Goal: Task Accomplishment & Management: Manage account settings

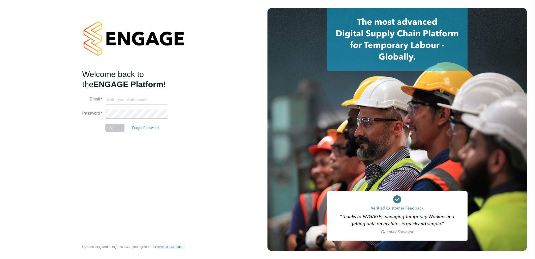
type input "andy.pearce@vistry.co.uk"
click at [116, 126] on button "Sign In" at bounding box center [114, 128] width 19 height 8
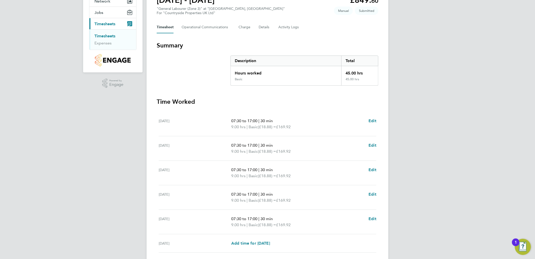
scroll to position [109, 0]
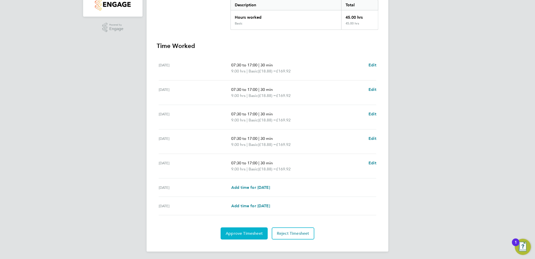
click at [249, 228] on button "Approve Timesheet" at bounding box center [244, 233] width 47 height 12
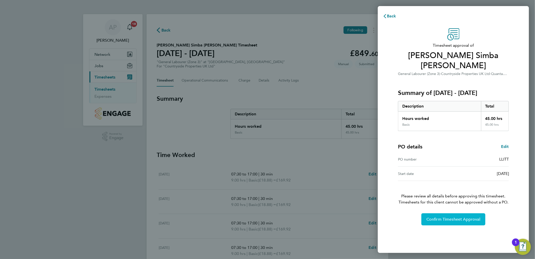
click at [458, 217] on span "Confirm Timesheet Approval" at bounding box center [454, 219] width 54 height 5
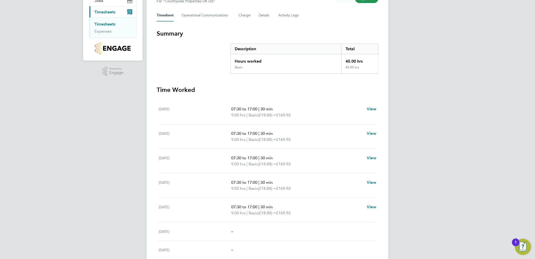
scroll to position [57, 0]
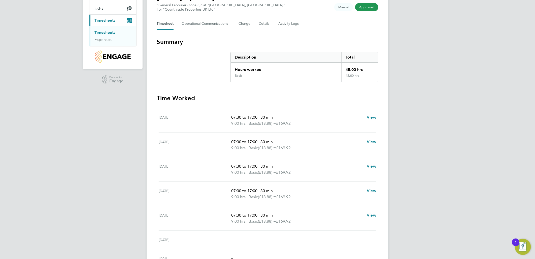
click at [113, 32] on link "Timesheets" at bounding box center [105, 32] width 21 height 5
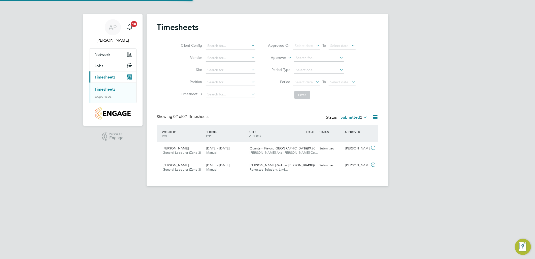
scroll to position [13, 44]
click at [308, 150] on div "£849.60 Submitted" at bounding box center [304, 148] width 26 height 8
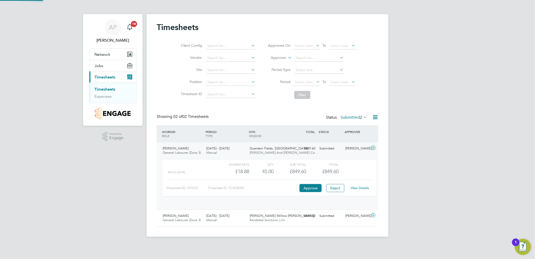
scroll to position [8, 49]
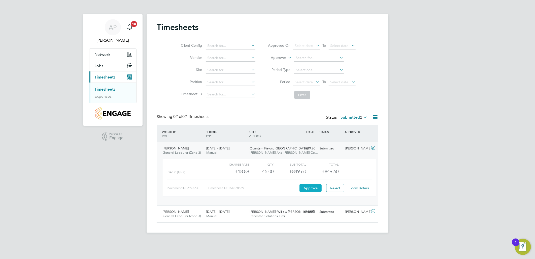
click at [310, 187] on button "Approve" at bounding box center [311, 188] width 22 height 8
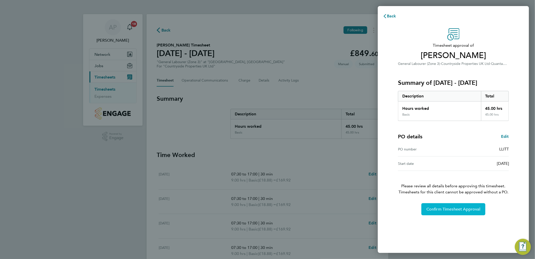
click at [442, 208] on span "Confirm Timesheet Approval" at bounding box center [454, 208] width 54 height 5
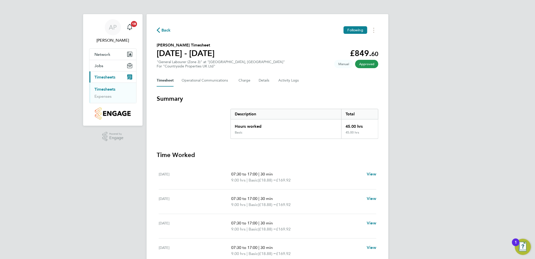
click at [107, 91] on link "Timesheets" at bounding box center [105, 89] width 21 height 5
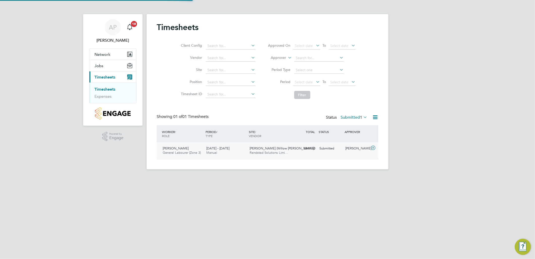
scroll to position [13, 44]
click at [326, 150] on div "Submitted" at bounding box center [331, 148] width 26 height 8
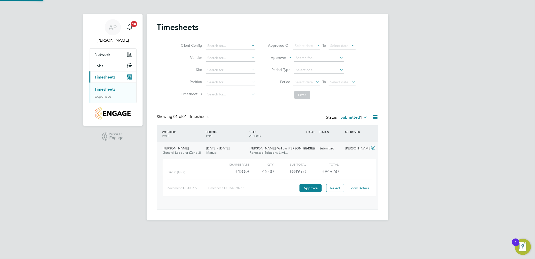
scroll to position [8, 49]
click at [309, 185] on button "Approve" at bounding box center [311, 188] width 22 height 8
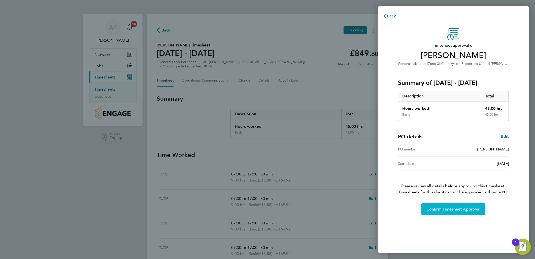
click at [436, 210] on span "Confirm Timesheet Approval" at bounding box center [454, 208] width 54 height 5
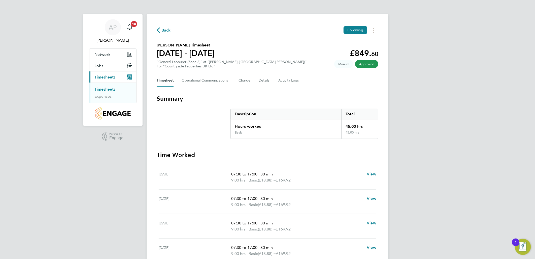
click at [113, 90] on link "Timesheets" at bounding box center [105, 89] width 21 height 5
